Goal: Task Accomplishment & Management: Manage account settings

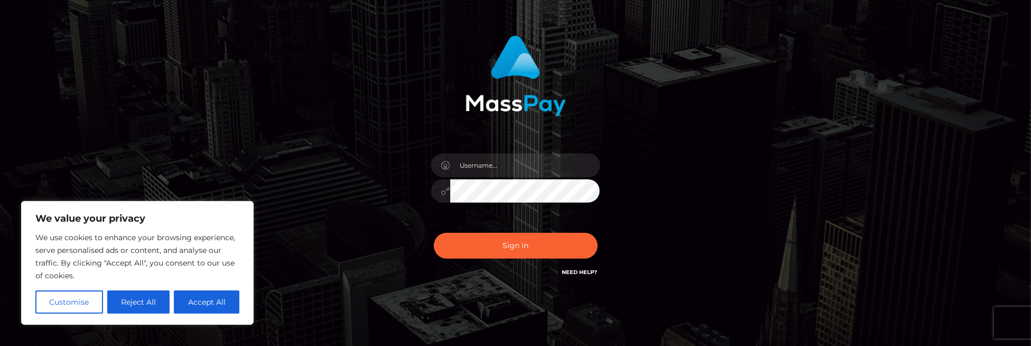
scroll to position [53, 0]
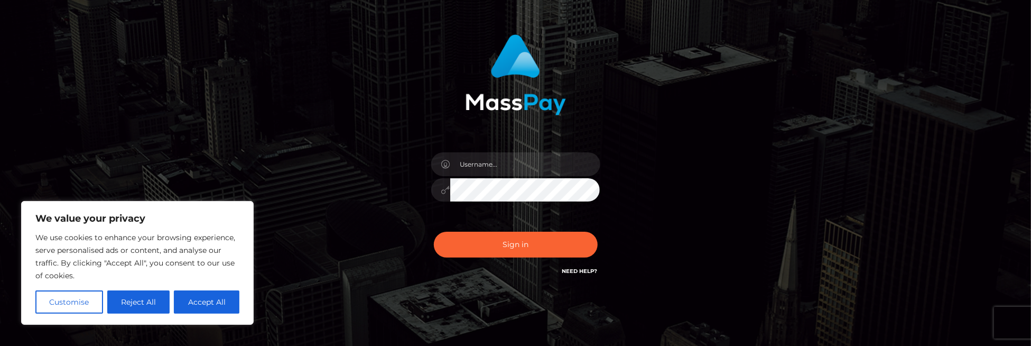
click at [586, 275] on div "Need Help?" at bounding box center [580, 272] width 35 height 13
click at [586, 273] on link "Need Help?" at bounding box center [580, 271] width 35 height 7
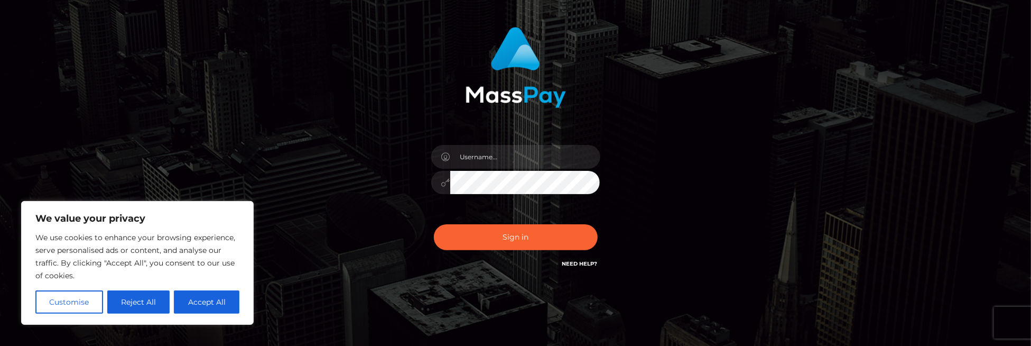
scroll to position [29, 0]
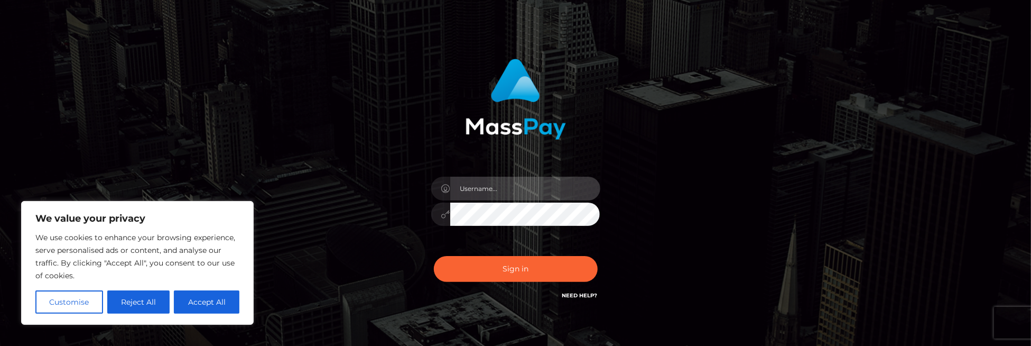
click at [527, 181] on input "text" at bounding box center [525, 189] width 150 height 24
type input "angeli555ette@gmail.com"
click at [434, 256] on button "Sign in" at bounding box center [516, 269] width 164 height 26
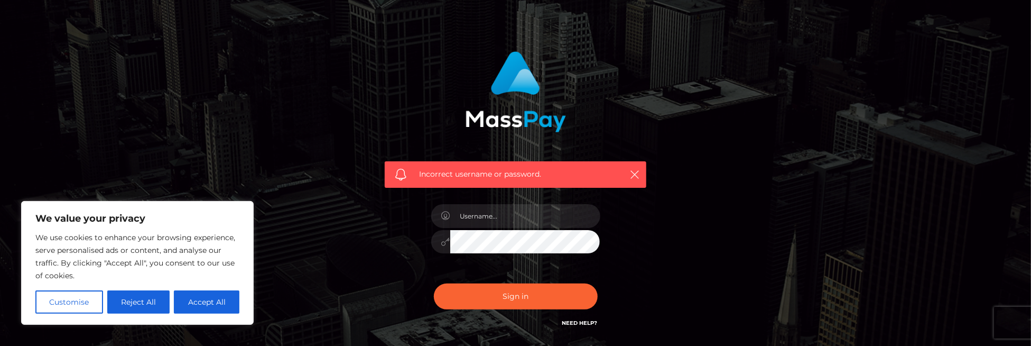
scroll to position [116, 0]
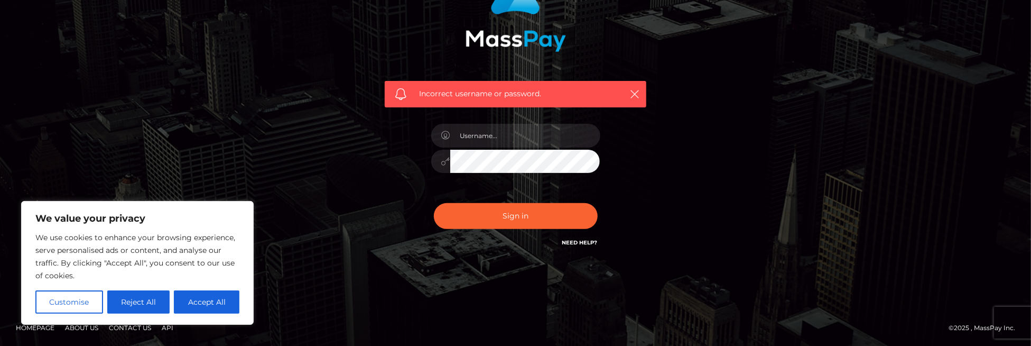
click at [590, 244] on link "Need Help?" at bounding box center [580, 242] width 35 height 7
click at [568, 247] on div "Need Help?" at bounding box center [580, 243] width 35 height 13
click at [569, 242] on link "Need Help?" at bounding box center [580, 242] width 35 height 7
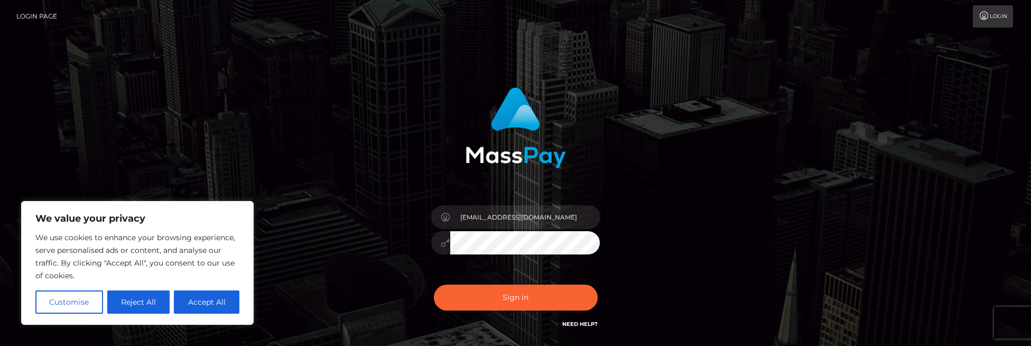
scroll to position [29, 0]
click at [474, 212] on input "text" at bounding box center [525, 217] width 150 height 24
type input "[EMAIL_ADDRESS][DOMAIN_NAME]"
click at [508, 256] on div "[EMAIL_ADDRESS][DOMAIN_NAME]" at bounding box center [515, 237] width 185 height 81
click at [522, 303] on button "Sign in" at bounding box center [516, 297] width 164 height 26
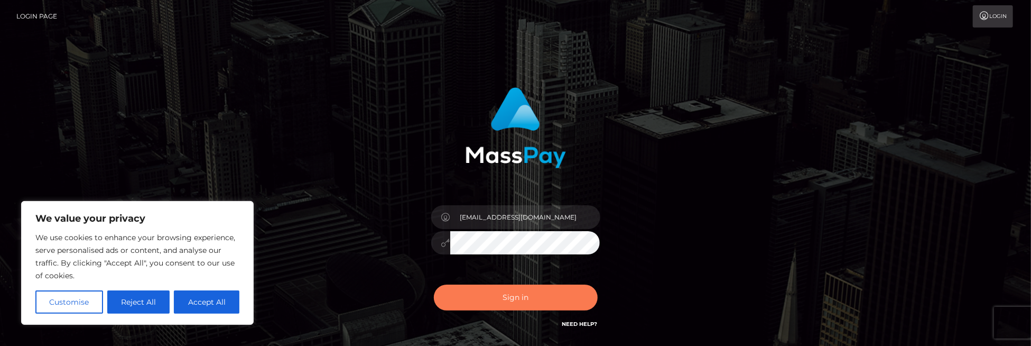
click at [522, 303] on button "Sign in" at bounding box center [516, 297] width 164 height 26
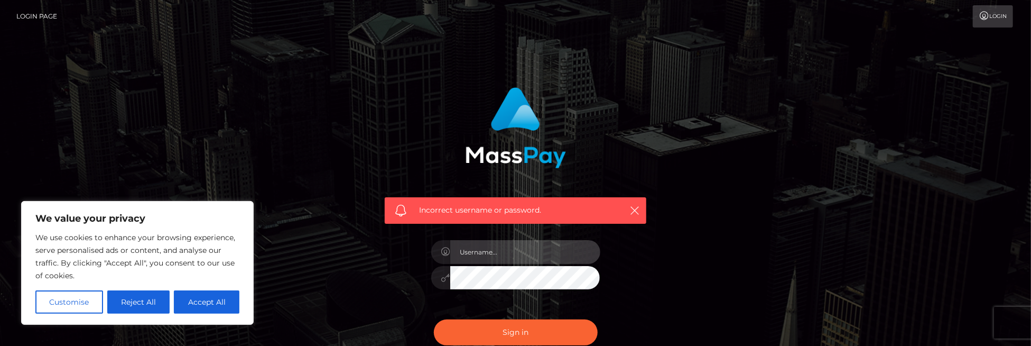
click at [520, 263] on input "text" at bounding box center [525, 252] width 150 height 24
type input "[EMAIL_ADDRESS][DOMAIN_NAME]"
click at [434, 319] on button "Sign in" at bounding box center [516, 332] width 164 height 26
click at [532, 254] on input "text" at bounding box center [525, 252] width 150 height 24
type input "angeli555ette@gmail.com"
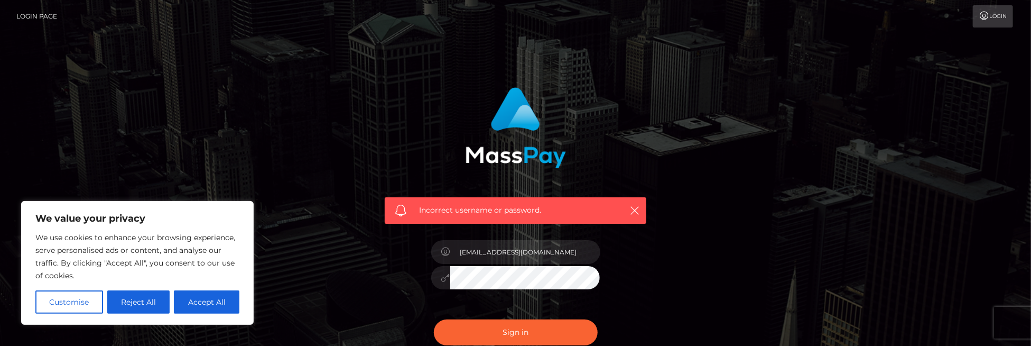
click at [434, 319] on button "Sign in" at bounding box center [516, 332] width 164 height 26
click at [524, 254] on input "text" at bounding box center [525, 252] width 150 height 24
type input "angeli555ette@gmail.com"
click at [434, 319] on button "Sign in" at bounding box center [516, 332] width 164 height 26
click at [521, 252] on input "text" at bounding box center [525, 252] width 150 height 24
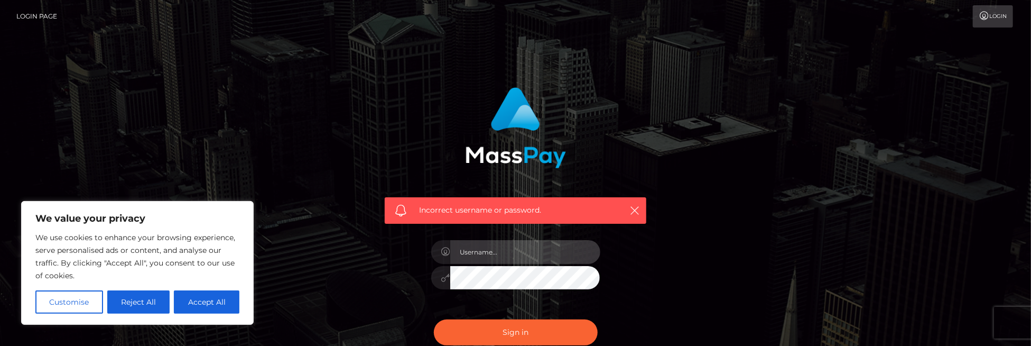
type input "[EMAIL_ADDRESS][DOMAIN_NAME]"
click at [434, 319] on button "Sign in" at bounding box center [516, 332] width 164 height 26
click at [506, 255] on input "text" at bounding box center [525, 252] width 150 height 24
click at [987, 26] on link "Login" at bounding box center [993, 16] width 40 height 22
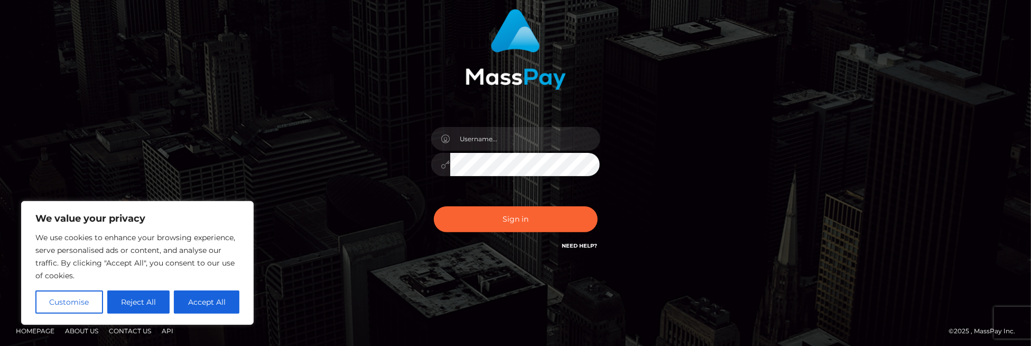
scroll to position [81, 0]
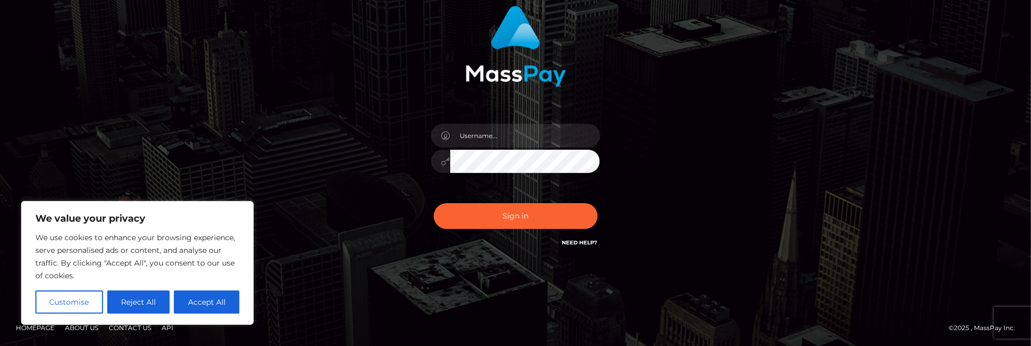
click at [569, 241] on link "Need Help?" at bounding box center [580, 242] width 35 height 7
